Goal: Find specific page/section: Find specific page/section

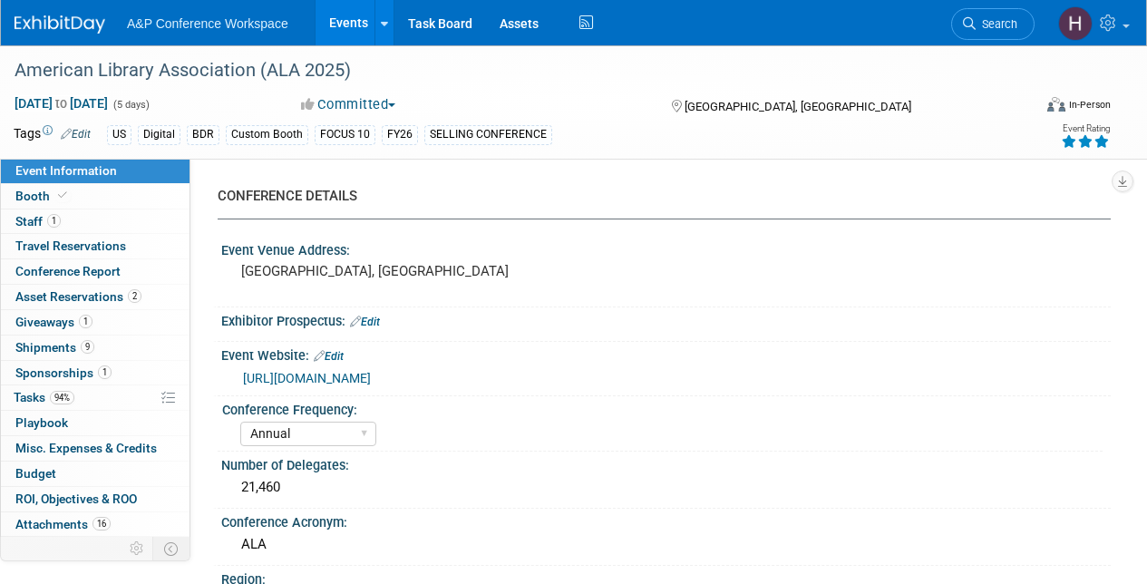
select select "Annual"
select select "Level 1"
select select "In-Person Booth"
select select "Libraries"
select select "Bloomsbury Digital Resources"
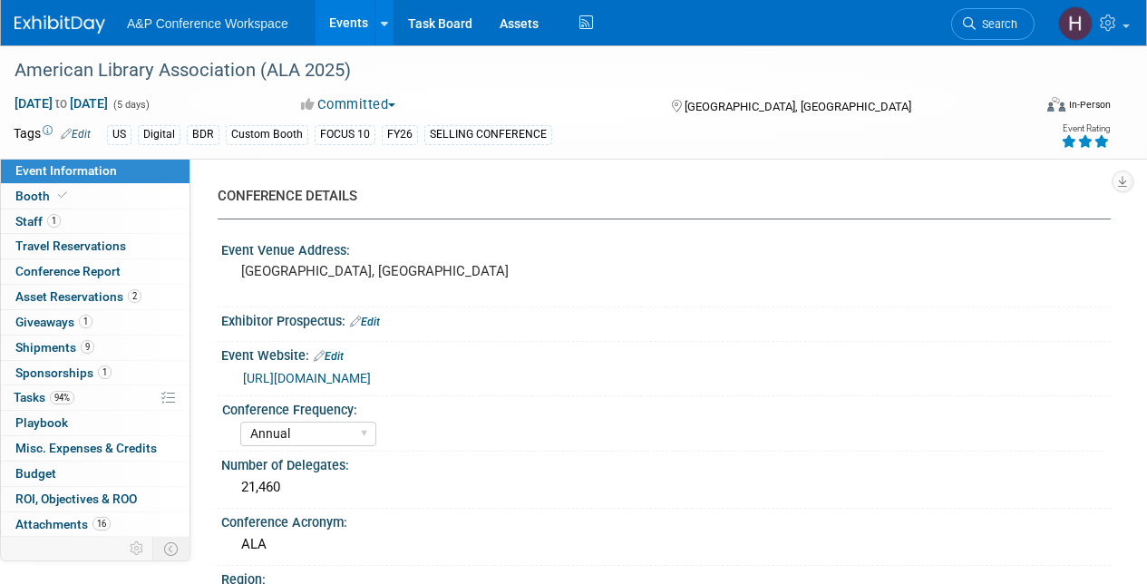
select select "[PERSON_NAME]"
select select "BDR Product Awareness and Trial Generation​"
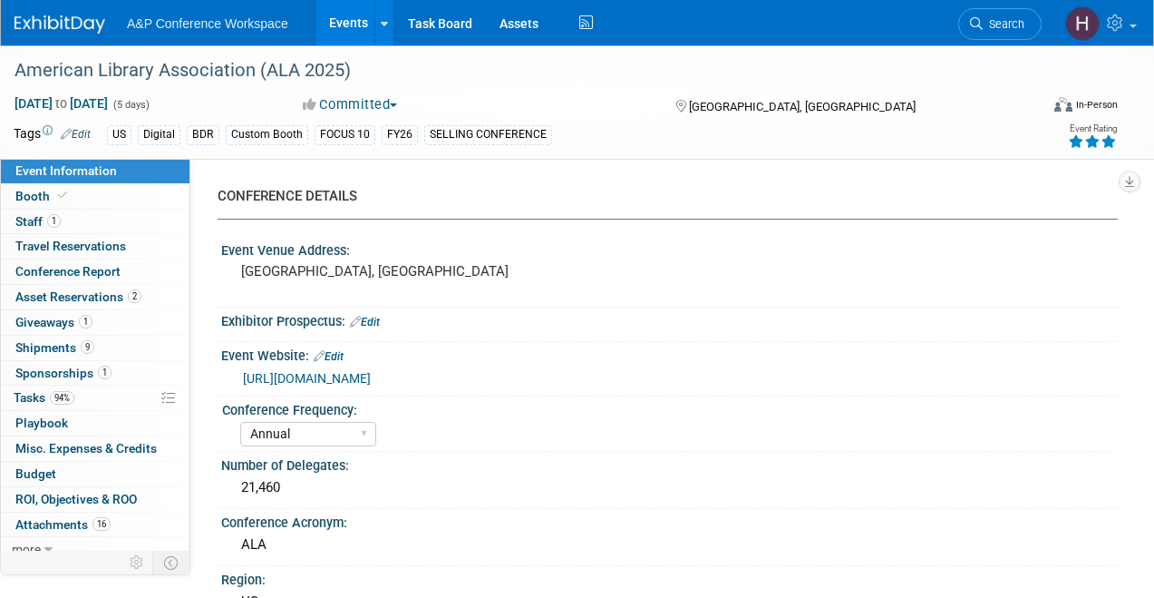
click at [1008, 41] on li "Search" at bounding box center [1000, 22] width 83 height 44
click at [1003, 28] on span "Search" at bounding box center [1004, 24] width 42 height 14
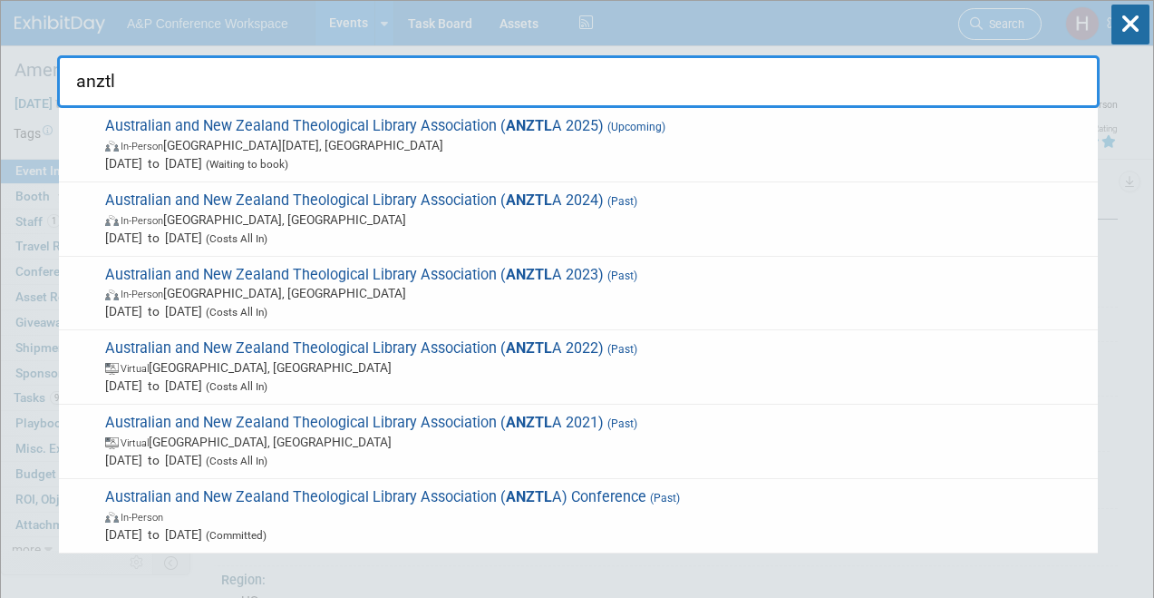
type input "anztla"
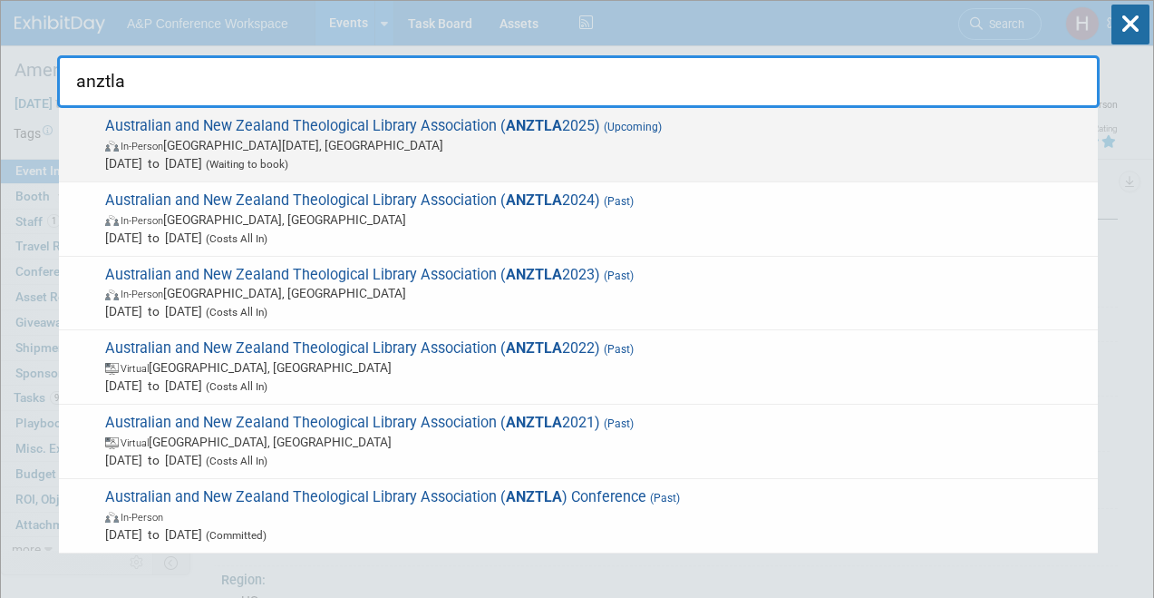
click at [760, 129] on span "Australian and New Zealand Theological Library Association ( ANZTLA 2025) (Upco…" at bounding box center [594, 144] width 989 height 55
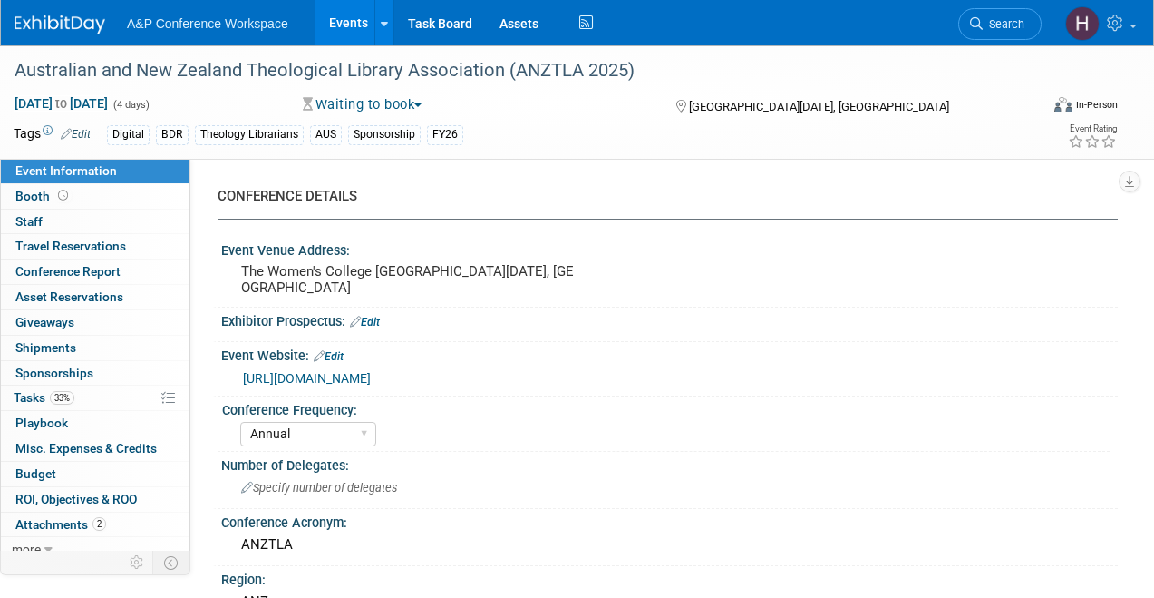
select select "Annual"
select select "Level 3"
select select "Sponsorship"
select select "Libraries"
select select "Bloomsbury Digital Resources"
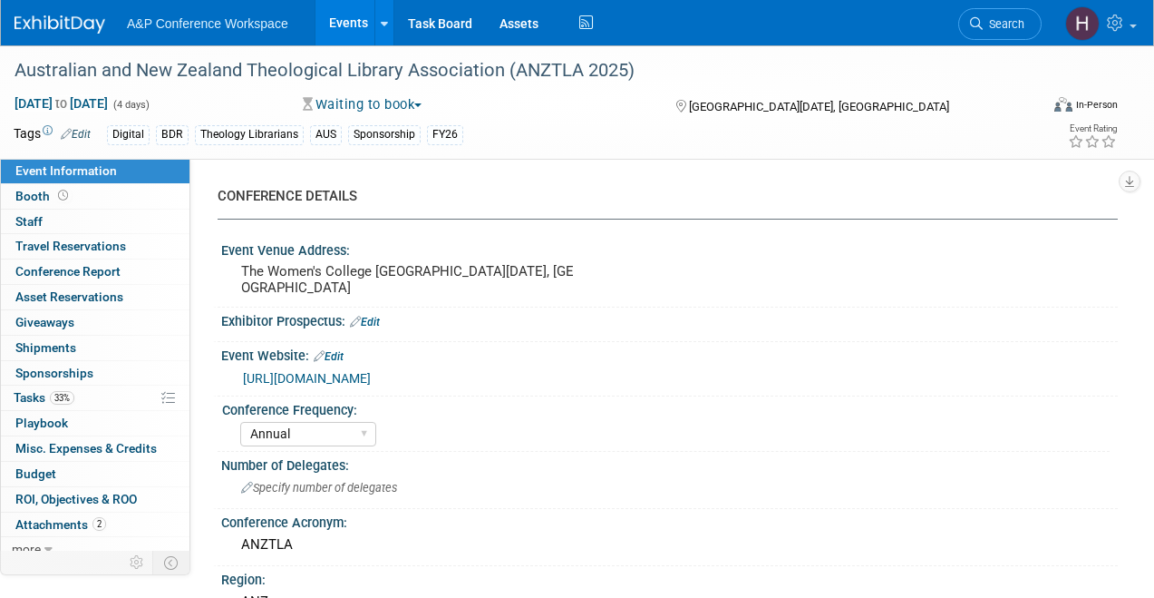
select select "[PERSON_NAME]"
select select "BDR Product Awareness and Trial Generation​"
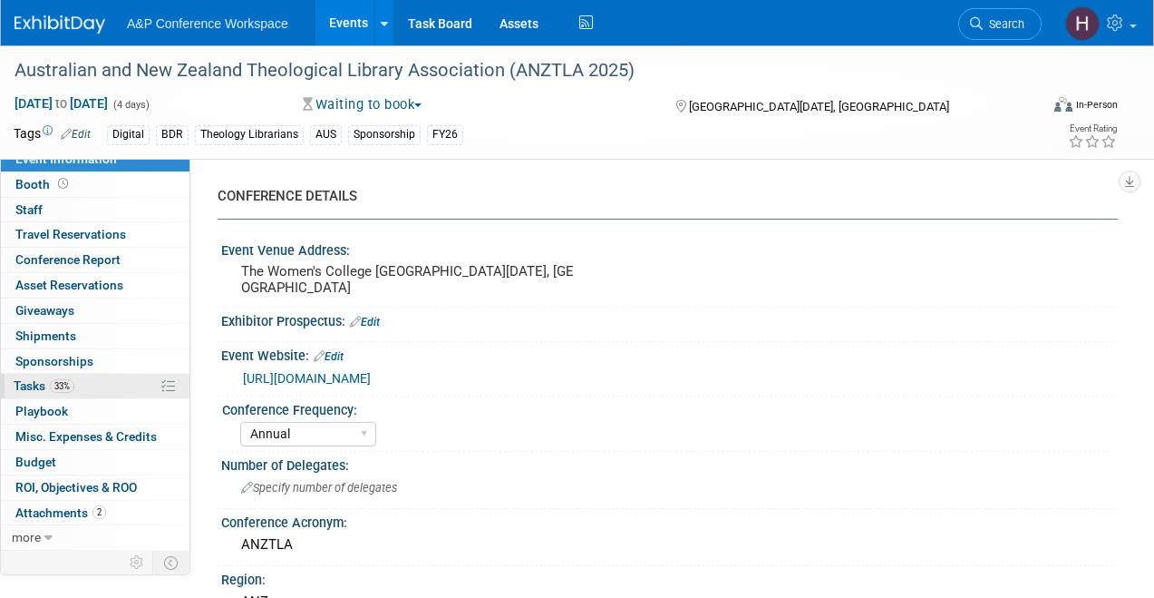
click at [96, 377] on link "33% Tasks 33%" at bounding box center [95, 386] width 189 height 24
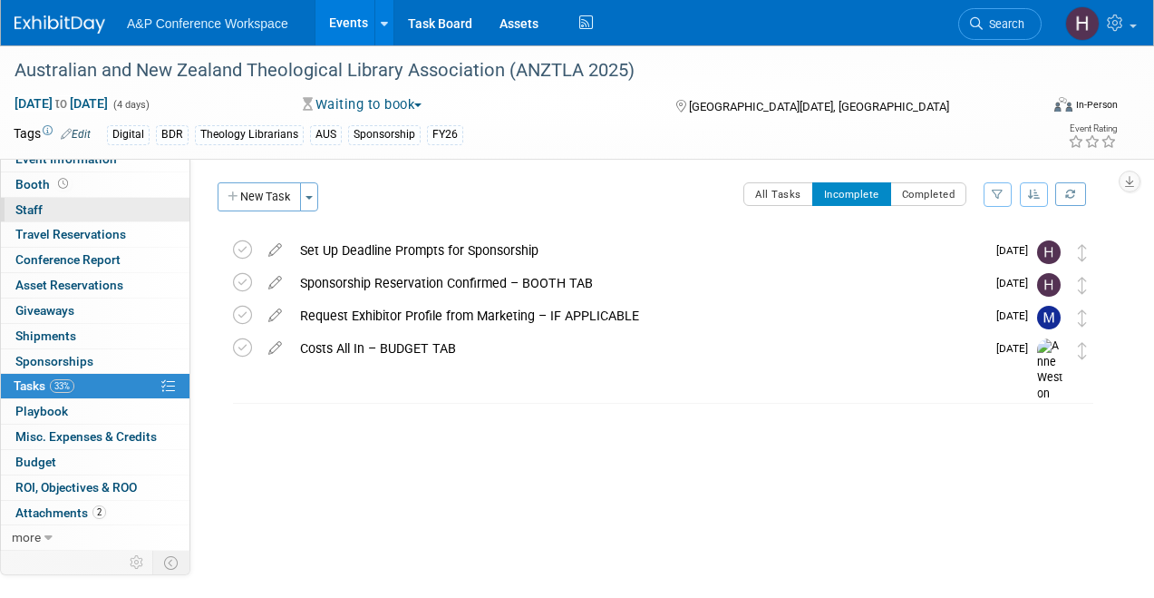
scroll to position [0, 0]
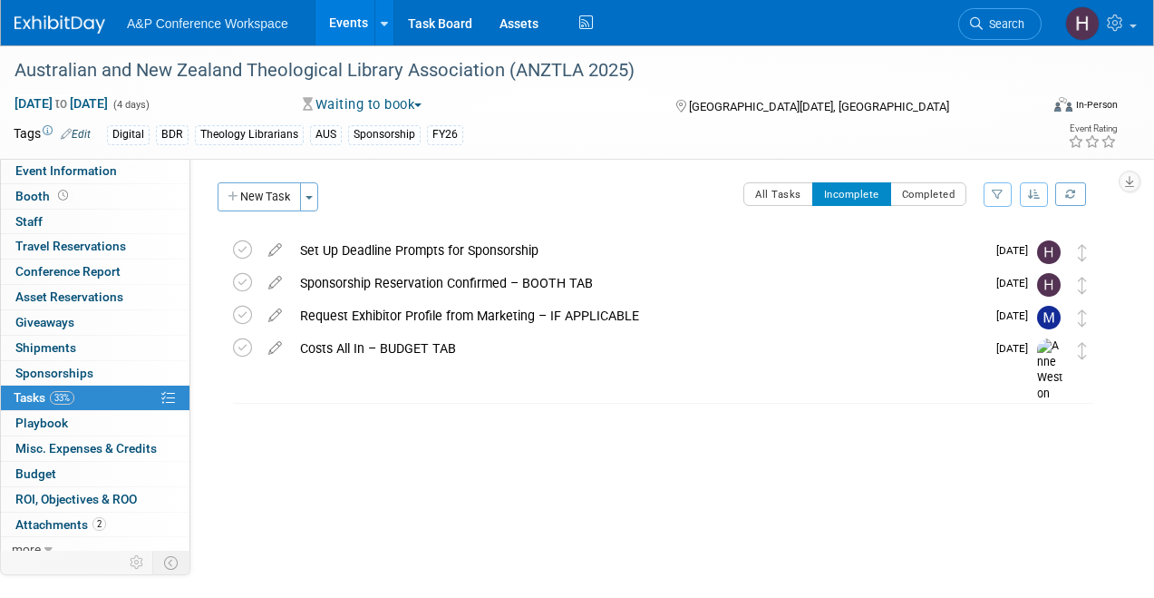
click at [72, 159] on div "Australian and New Zealand Theological Library Association (ANZTLA 2025) Nov 26…" at bounding box center [577, 101] width 1154 height 113
click at [70, 164] on span "Event Information" at bounding box center [66, 170] width 102 height 15
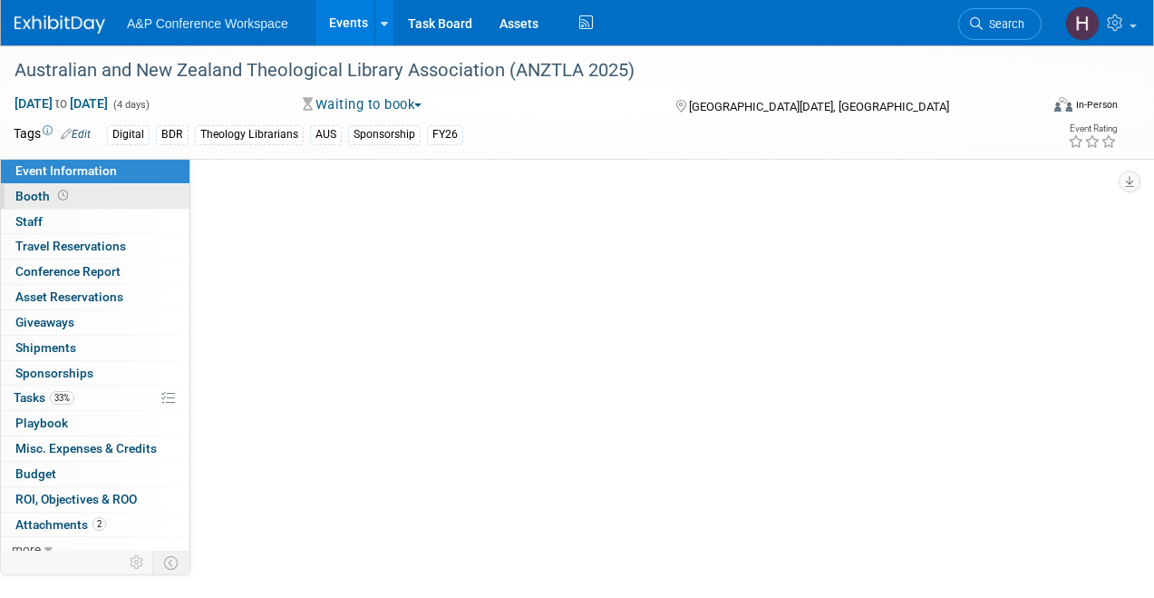
select select "Annual"
select select "Level 3"
select select "Sponsorship"
select select "Libraries"
select select "Bloomsbury Digital Resources"
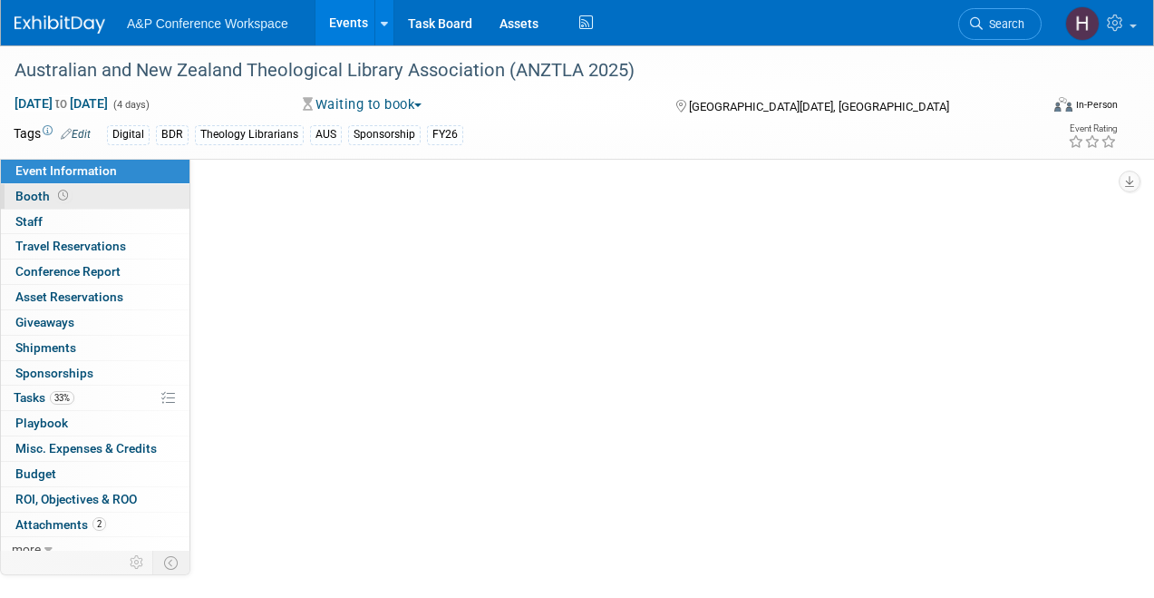
select select "[PERSON_NAME]"
select select "BDR Product Awareness and Trial Generation​"
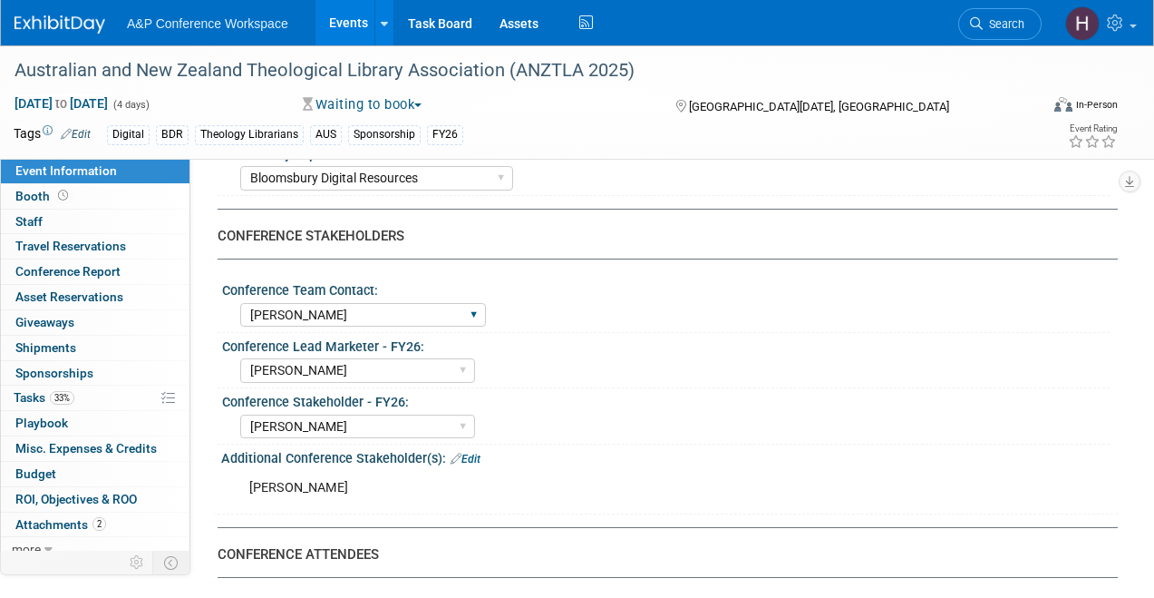
scroll to position [784, 0]
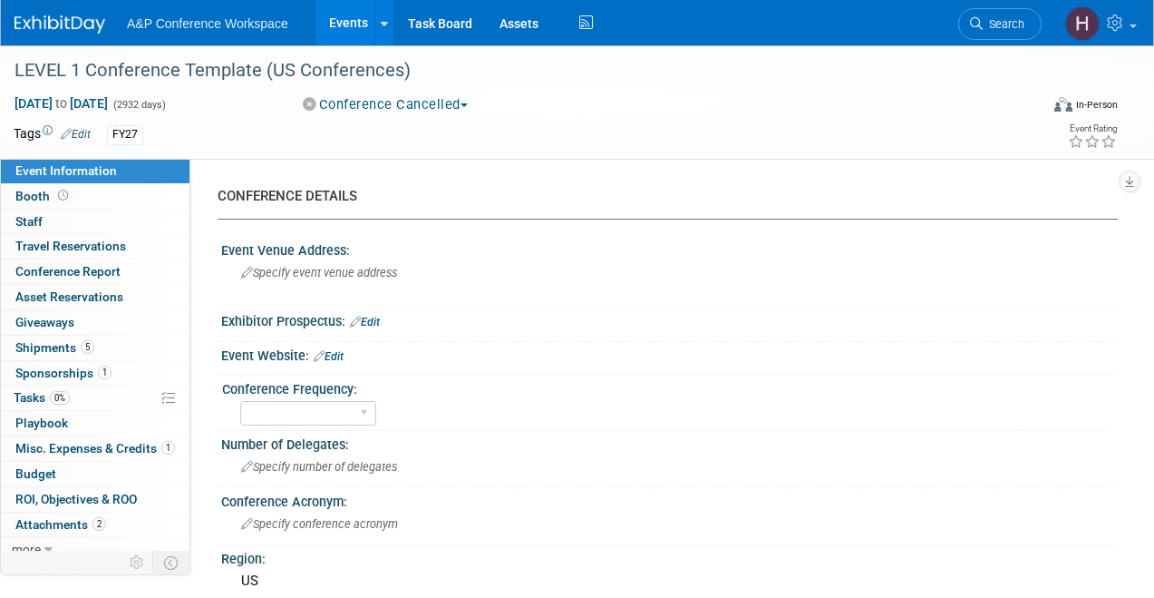
select select "Level 1"
select select "In-Person Booth"
click at [72, 402] on link "0% Tasks 0%" at bounding box center [95, 397] width 189 height 24
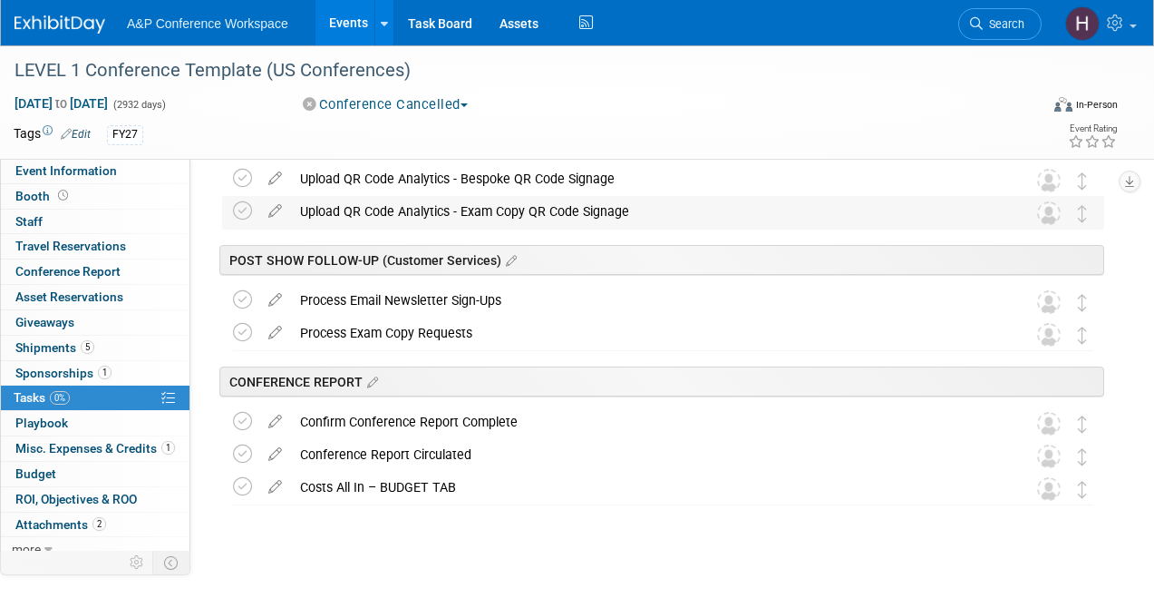
scroll to position [2362, 0]
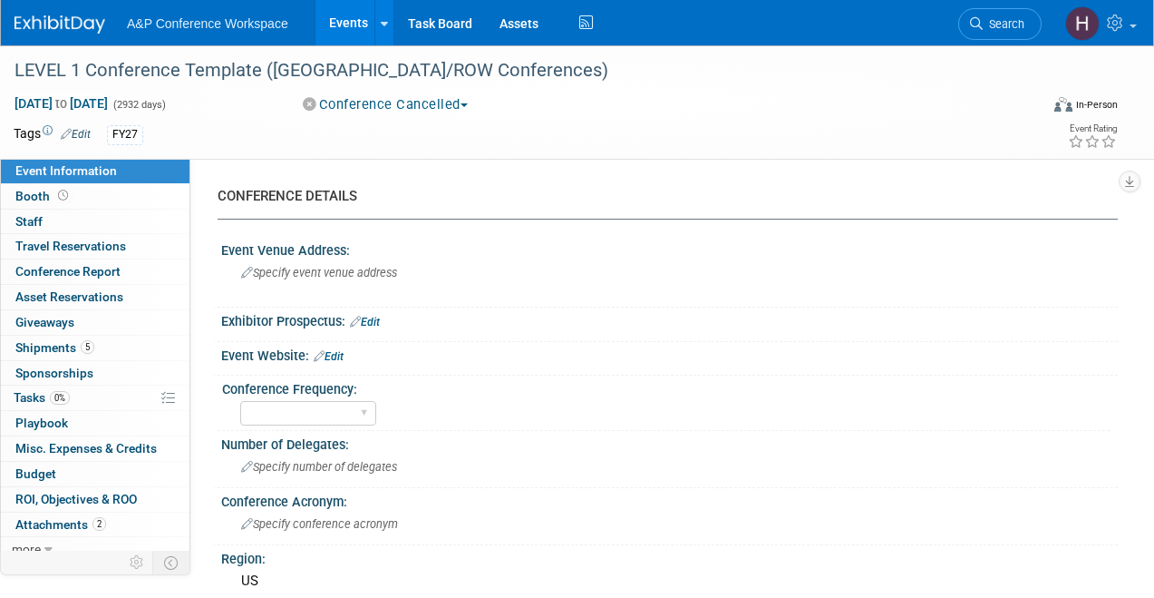
select select "Level 1"
select select "In-Person Booth"
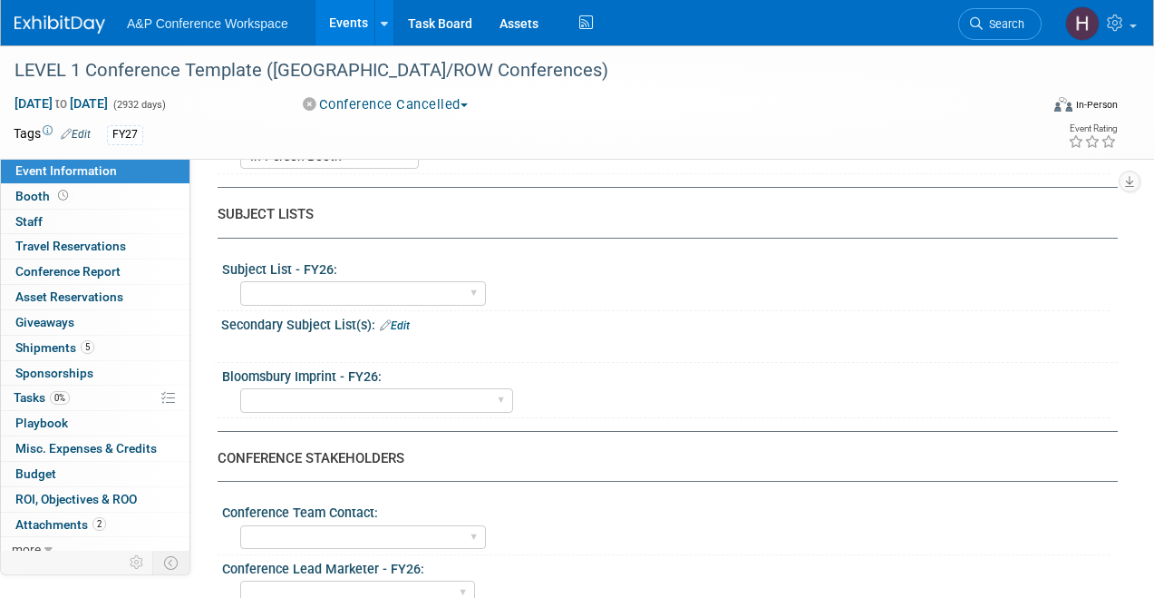
scroll to position [542, 0]
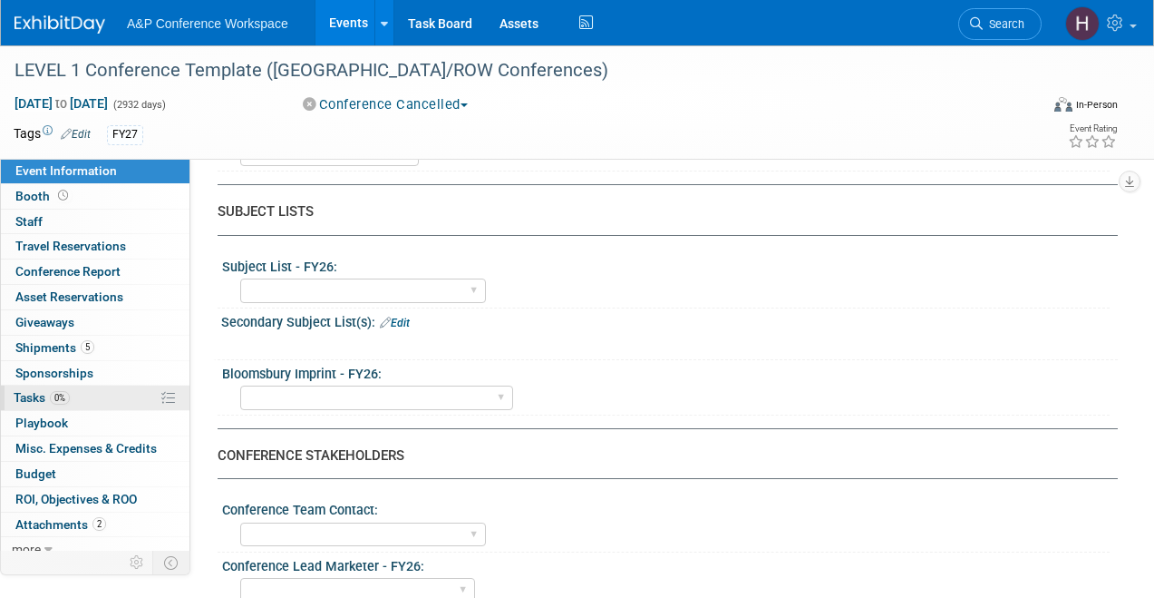
click at [72, 400] on link "0% Tasks 0%" at bounding box center [95, 397] width 189 height 24
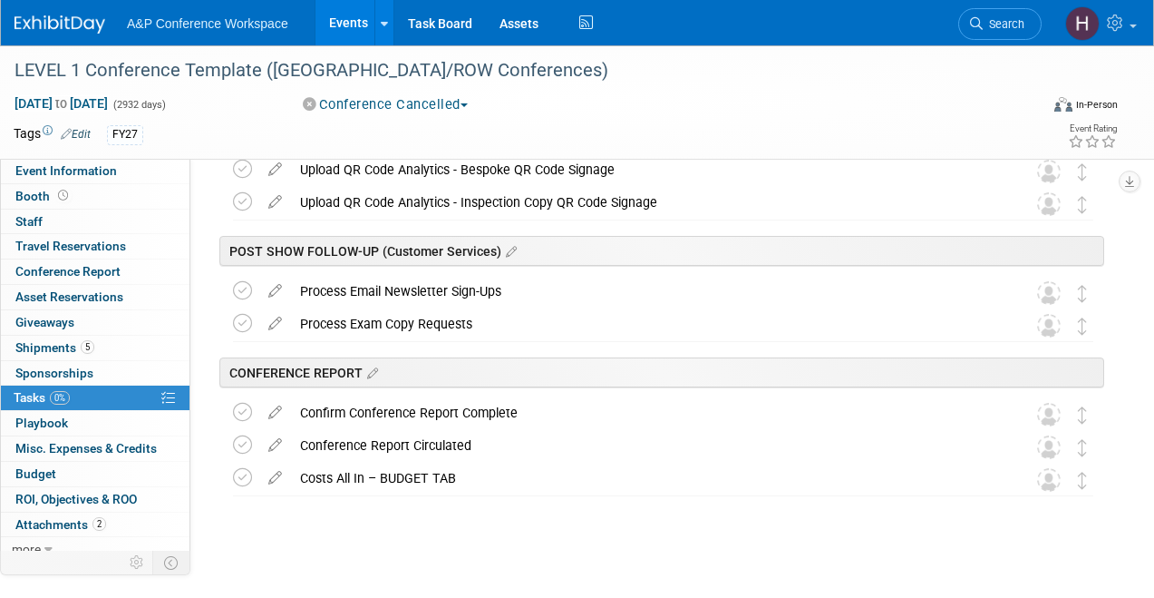
scroll to position [2278, 0]
